Goal: Transaction & Acquisition: Obtain resource

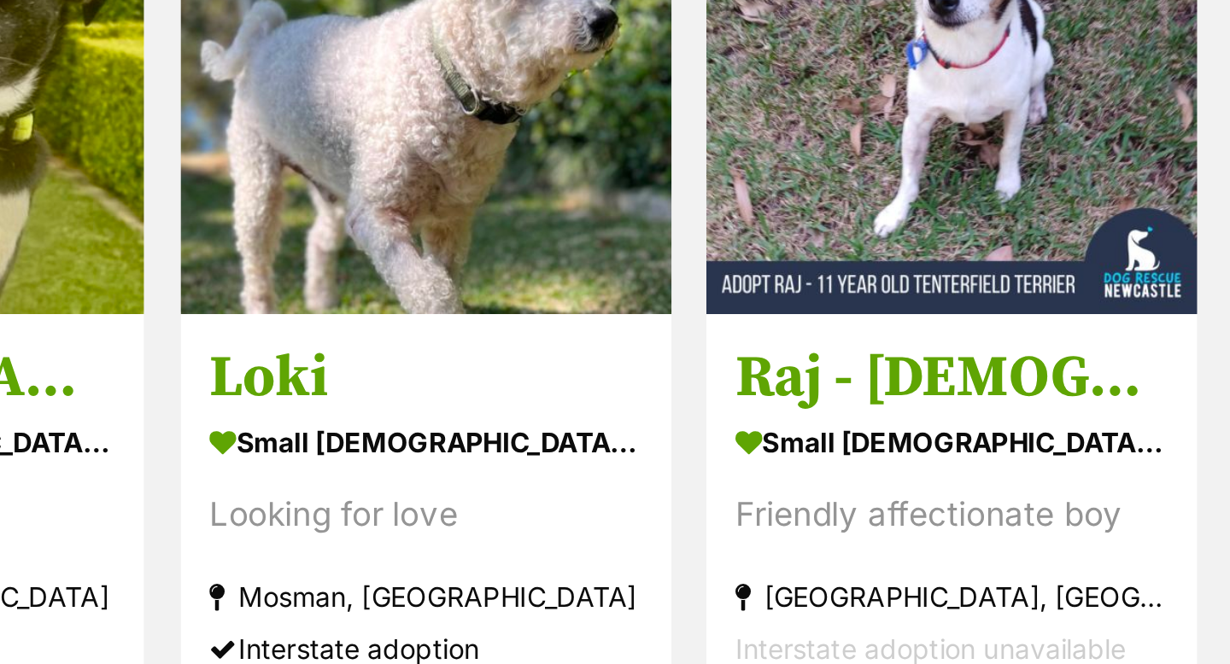
scroll to position [507, 0]
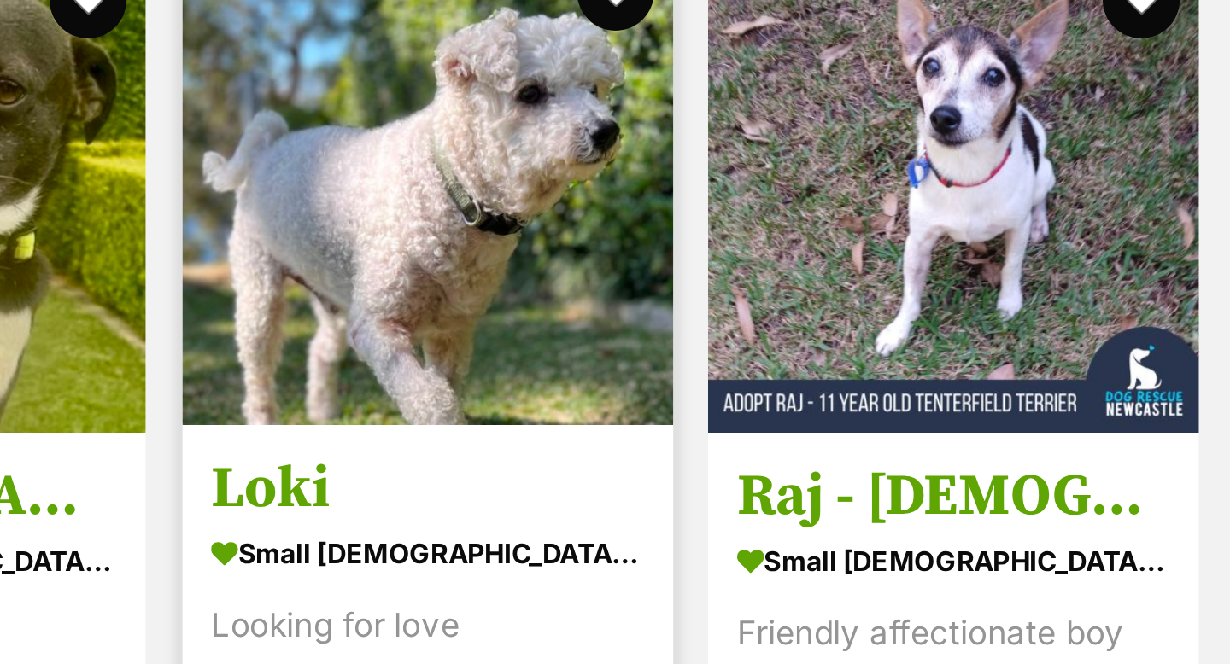
click at [909, 284] on img at bounding box center [873, 264] width 218 height 218
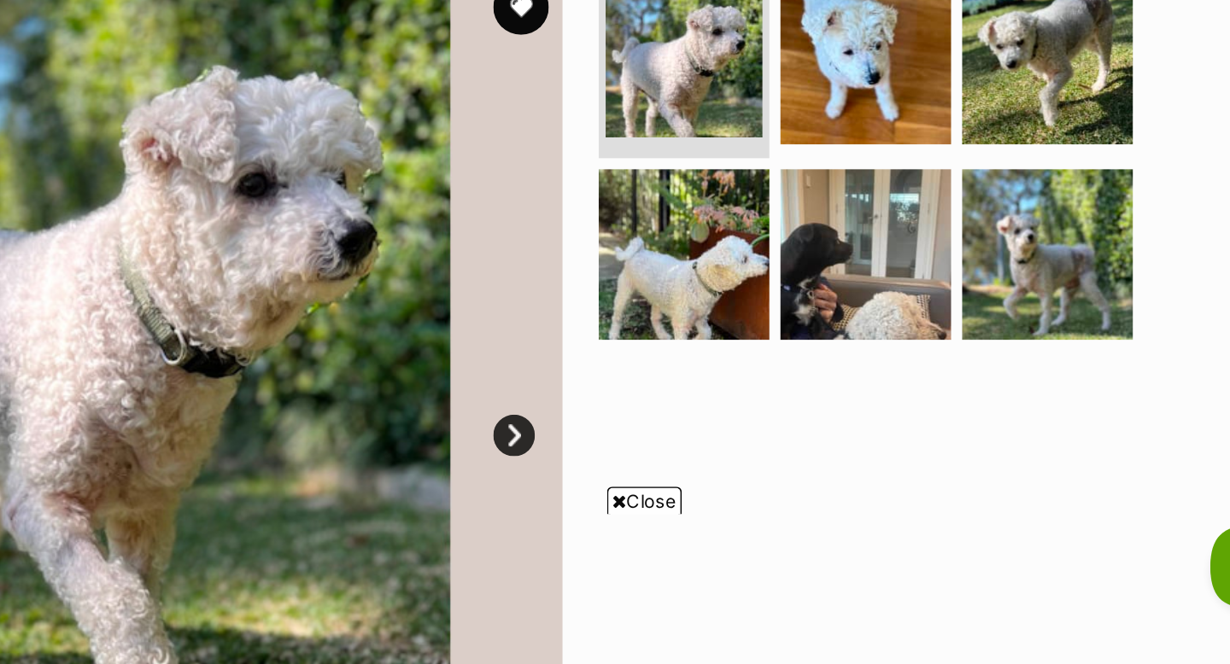
scroll to position [121, 0]
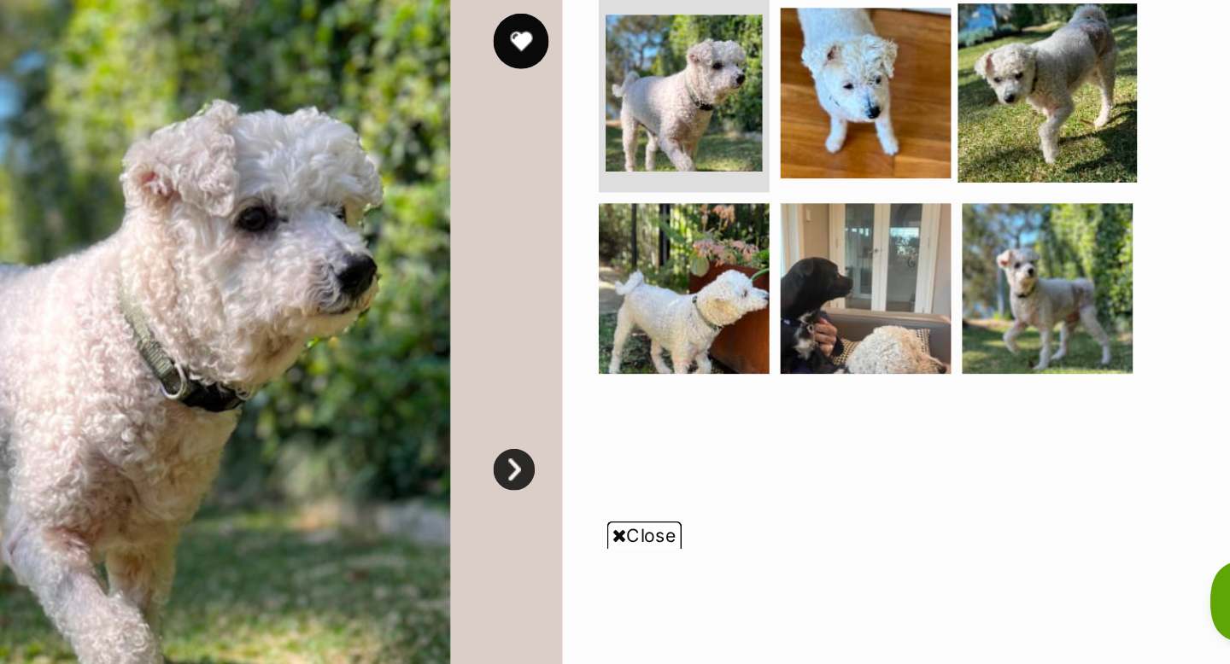
click at [1003, 294] on img at bounding box center [1005, 291] width 110 height 110
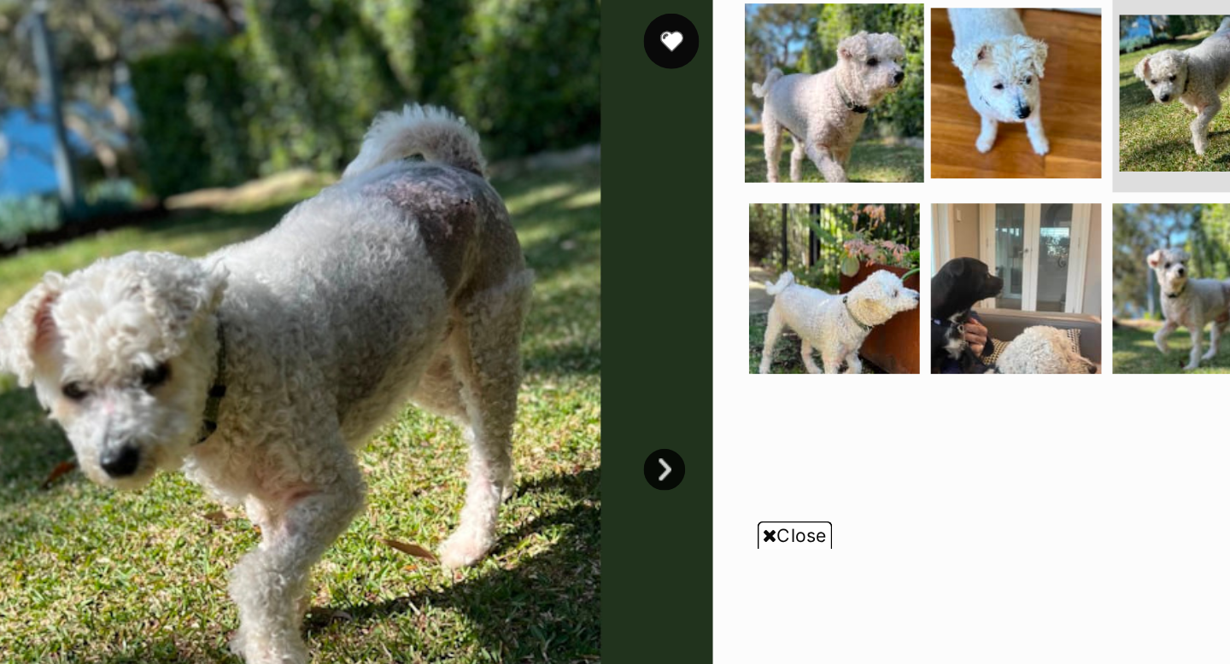
click at [791, 297] on img at bounding box center [782, 291] width 110 height 110
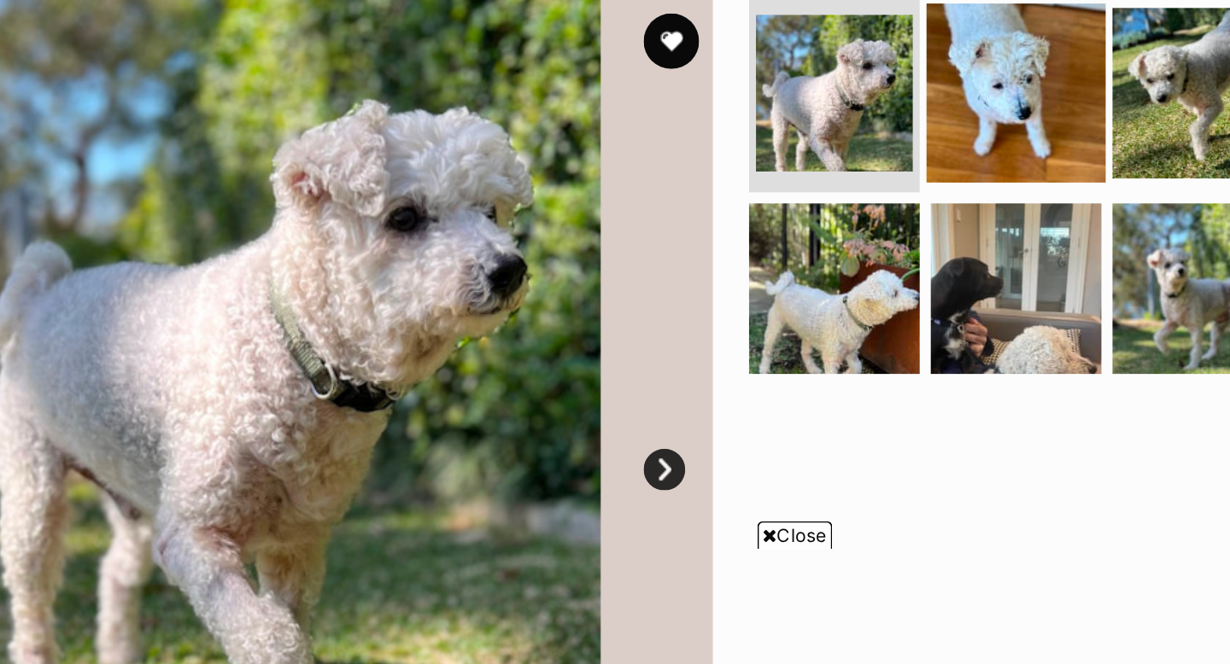
click at [886, 301] on img at bounding box center [894, 291] width 110 height 110
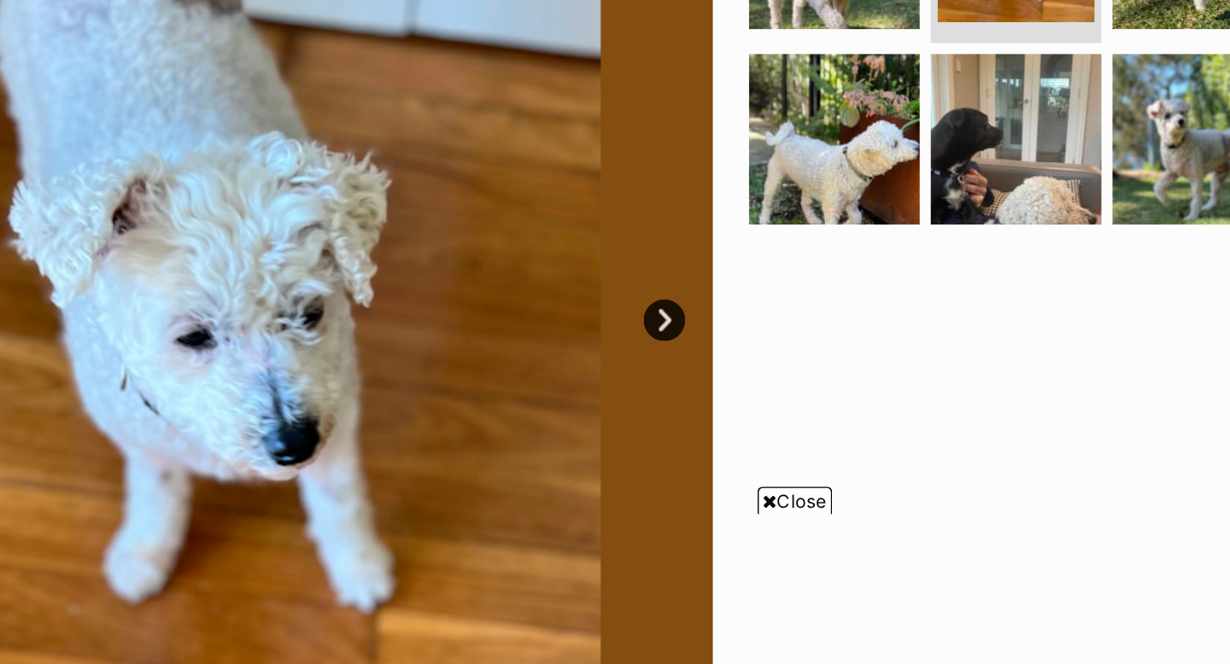
scroll to position [190, 0]
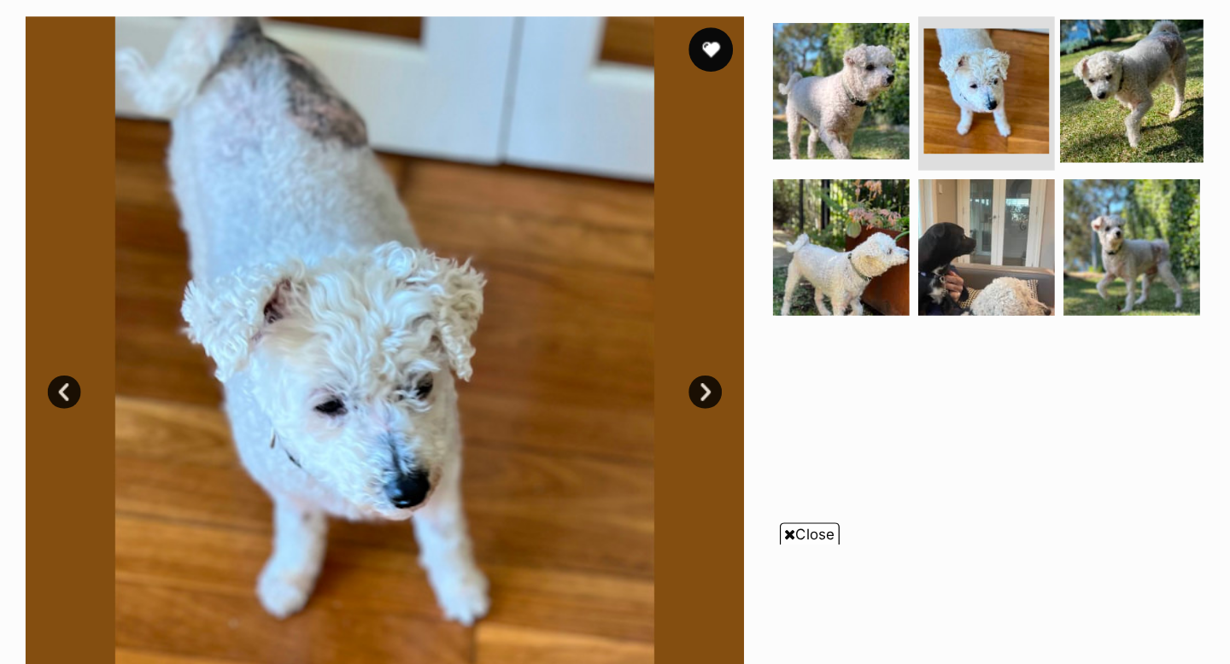
click at [998, 248] on img at bounding box center [1005, 222] width 110 height 110
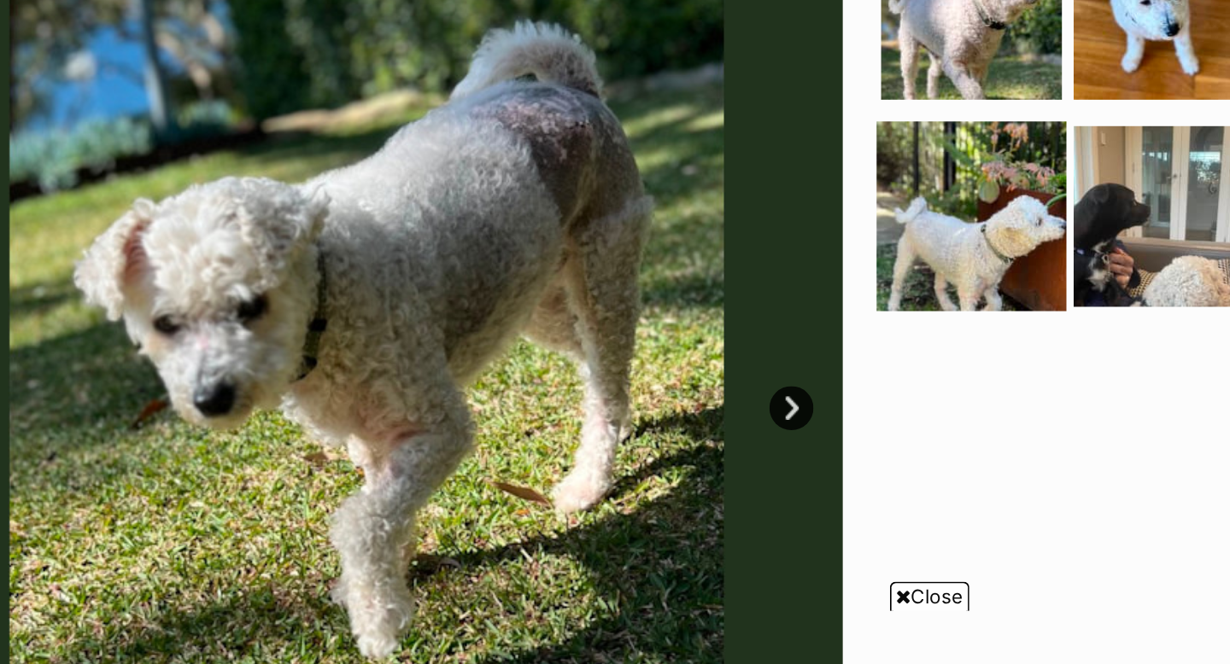
click at [770, 353] on img at bounding box center [782, 343] width 110 height 110
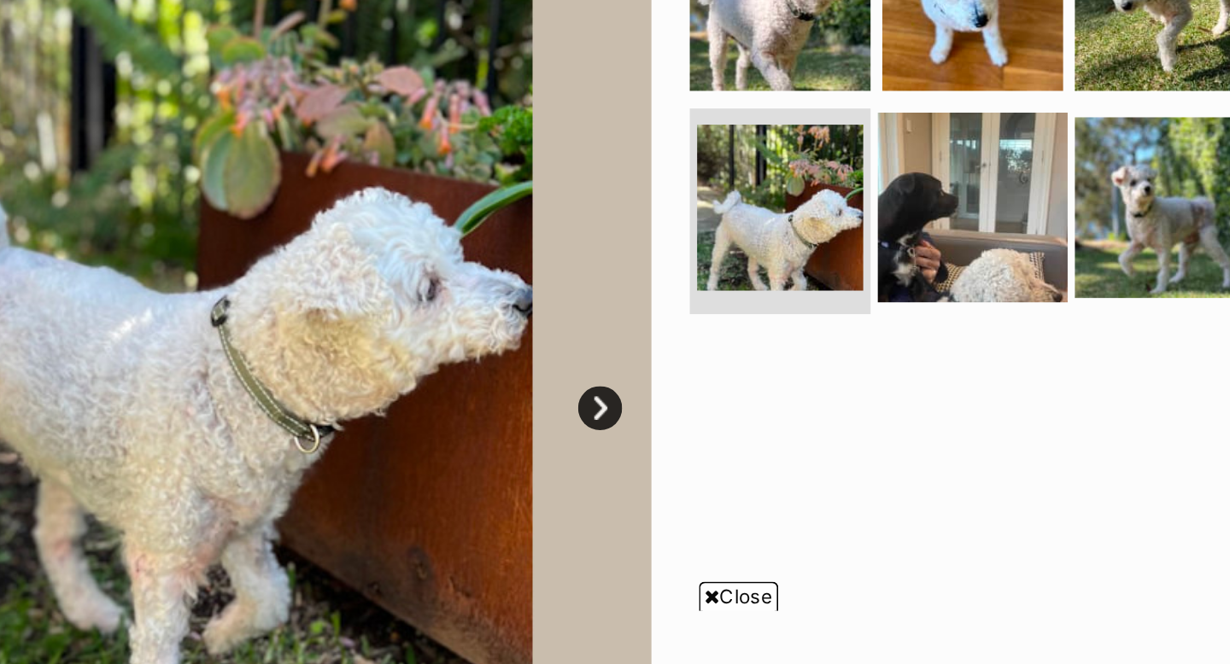
click at [892, 351] on img at bounding box center [894, 338] width 110 height 110
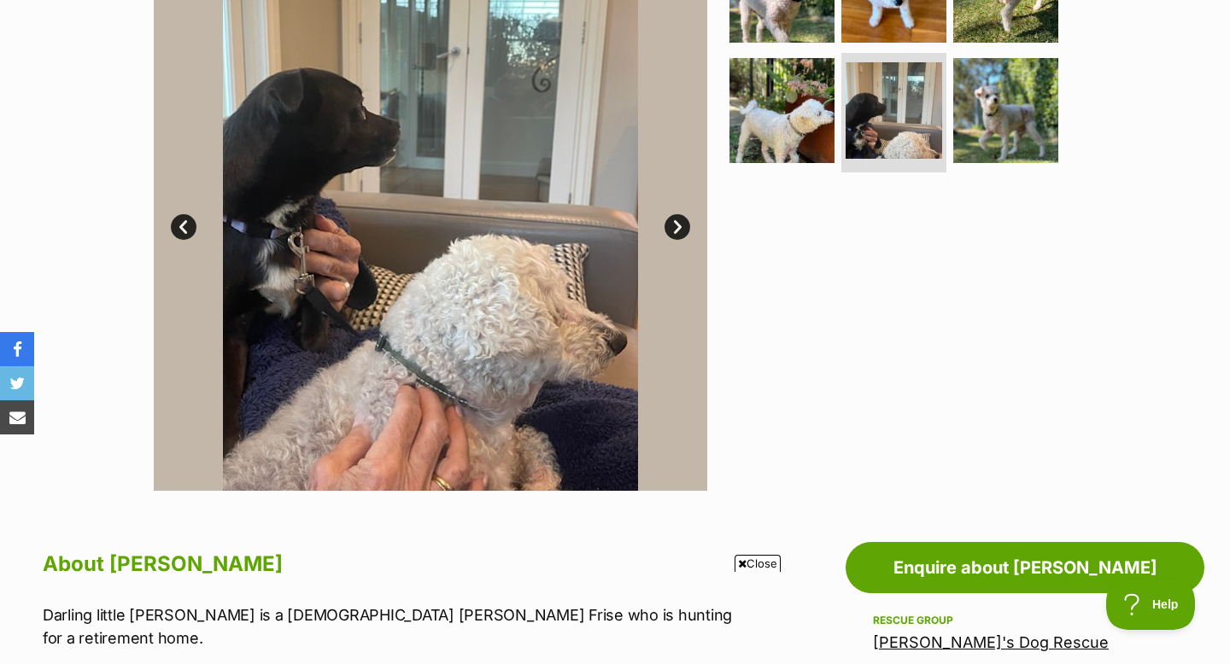
scroll to position [401, 0]
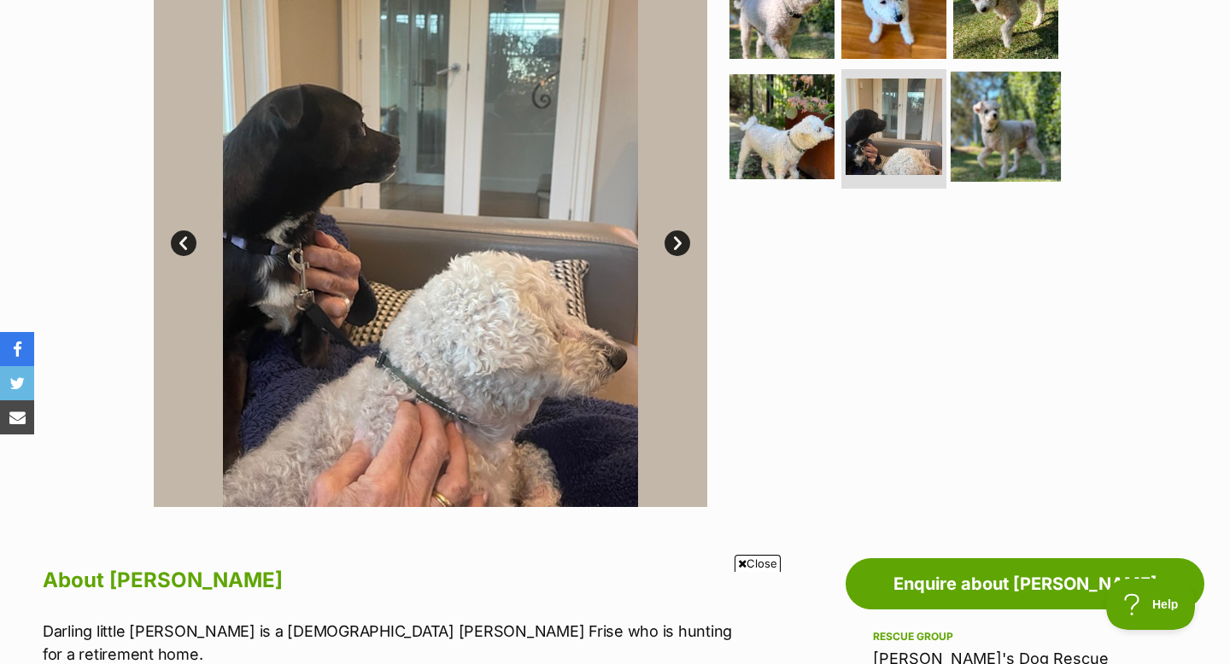
click at [995, 137] on img at bounding box center [1005, 127] width 110 height 110
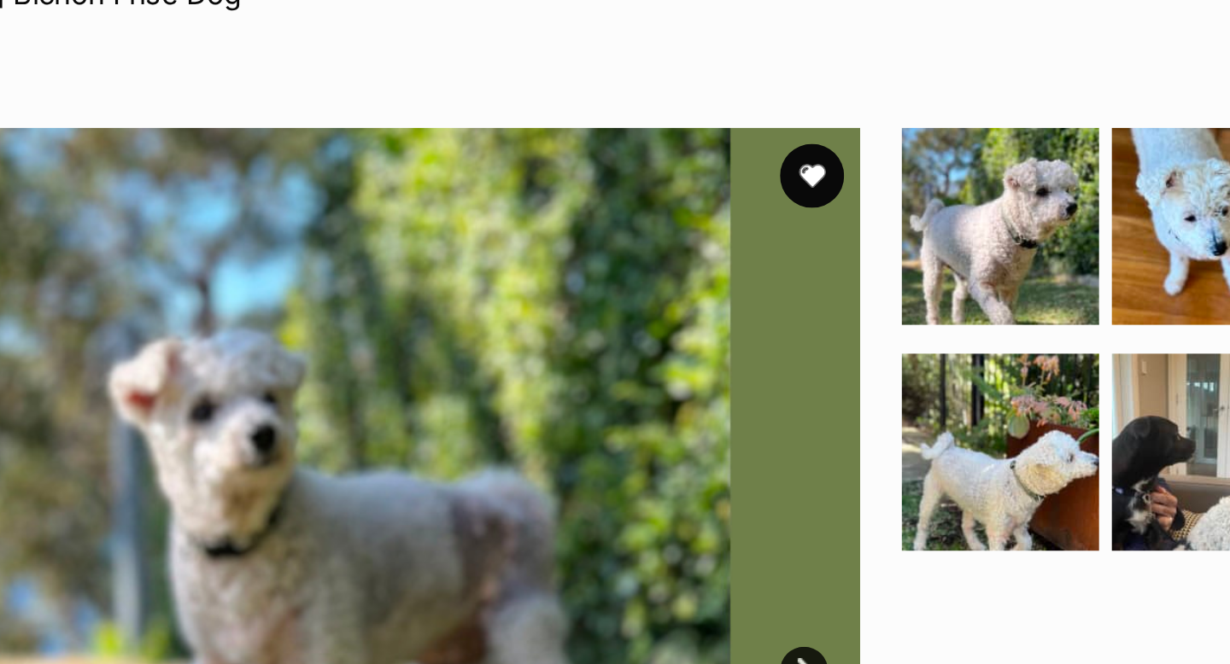
scroll to position [0, 0]
click at [687, 87] on button "favourite" at bounding box center [682, 94] width 38 height 38
